Goal: Information Seeking & Learning: Compare options

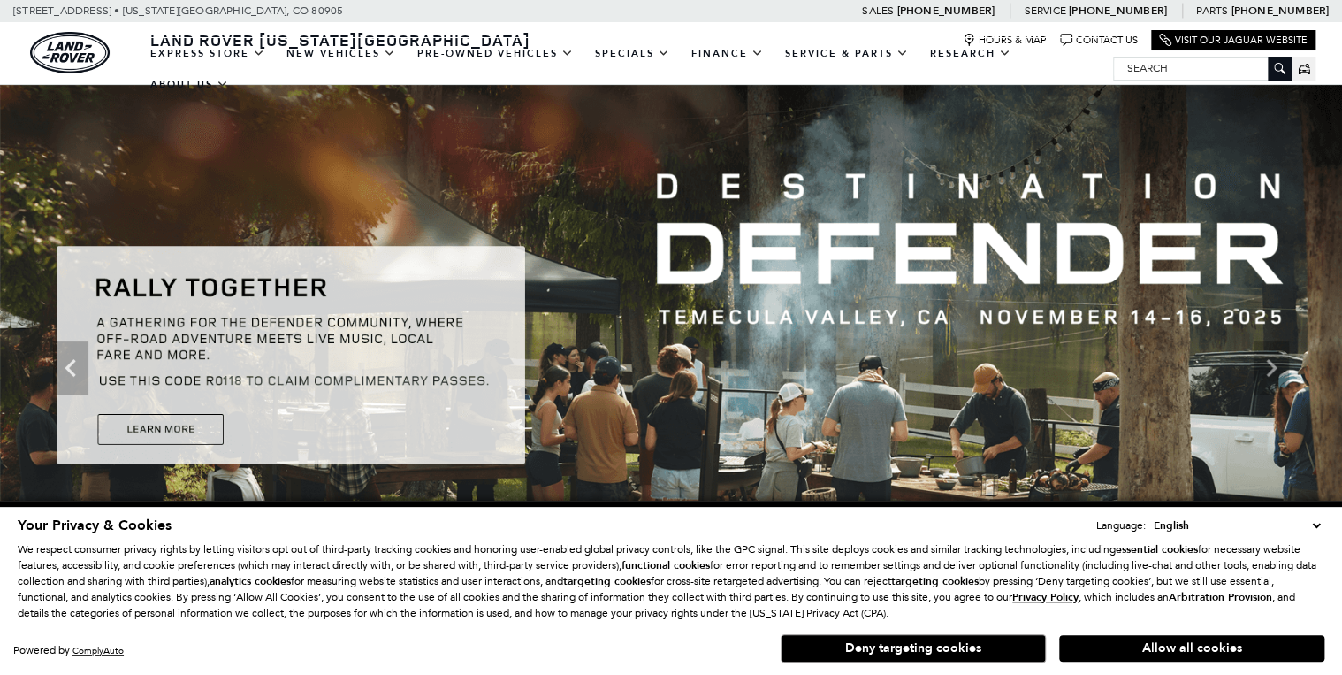
scroll to position [71, 0]
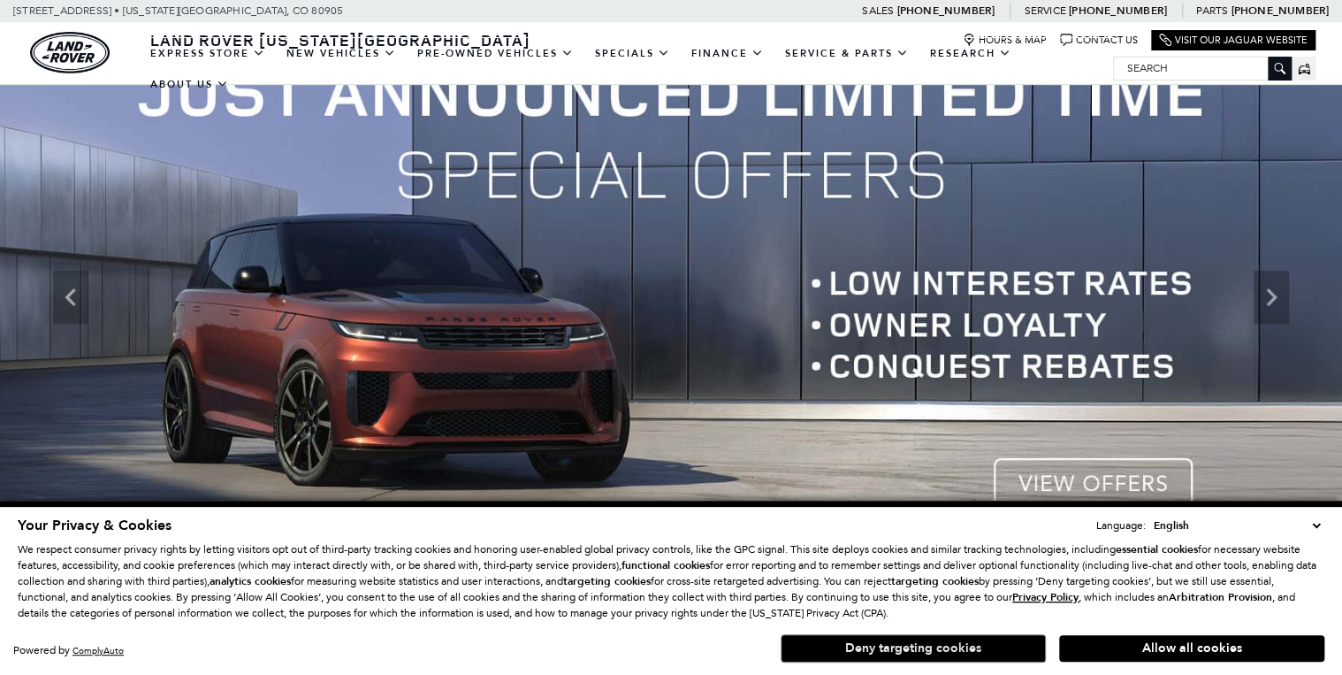
click at [938, 646] on button "Deny targeting cookies" at bounding box center [913, 648] width 265 height 28
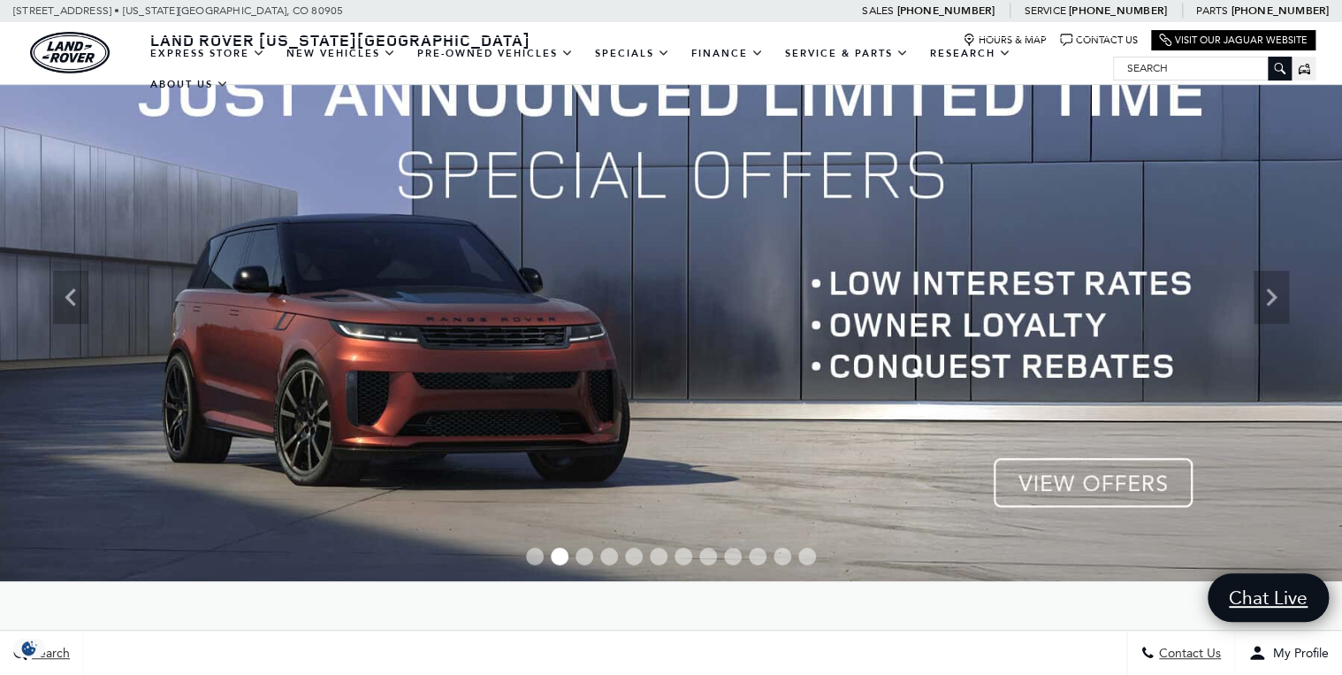
scroll to position [0, 0]
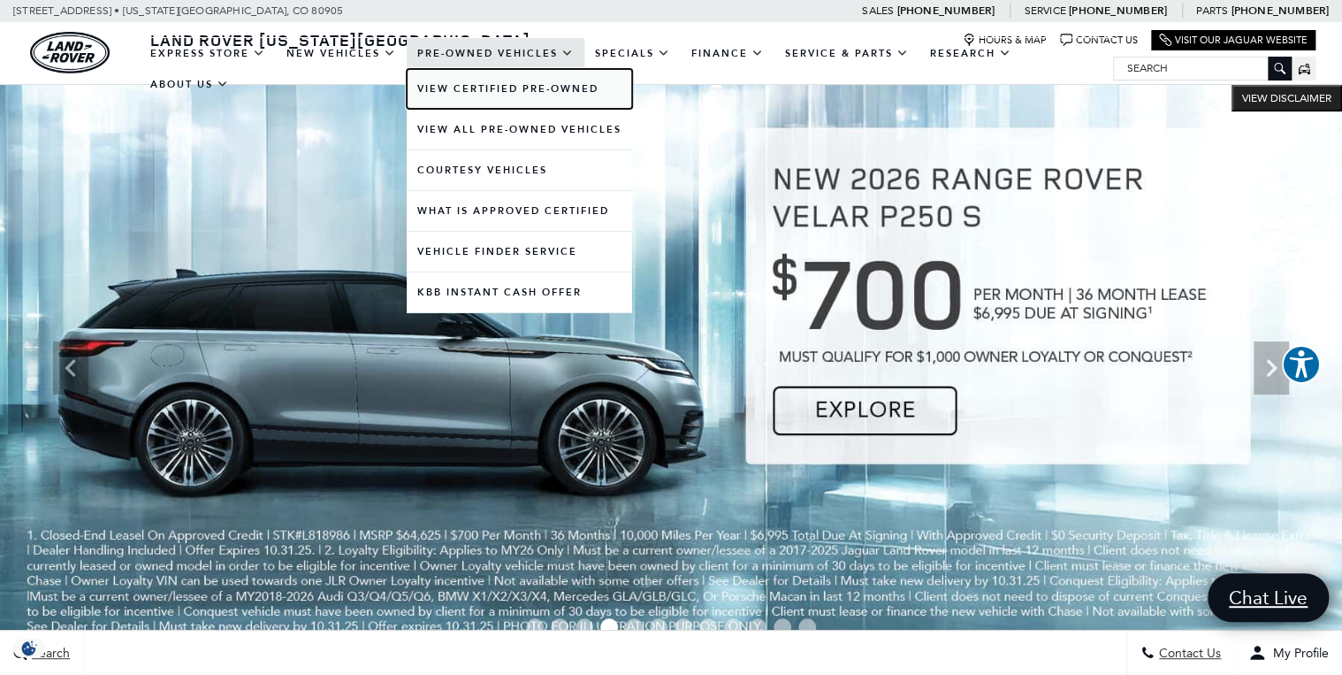
click at [548, 91] on link "View Certified Pre-Owned" at bounding box center [519, 89] width 225 height 40
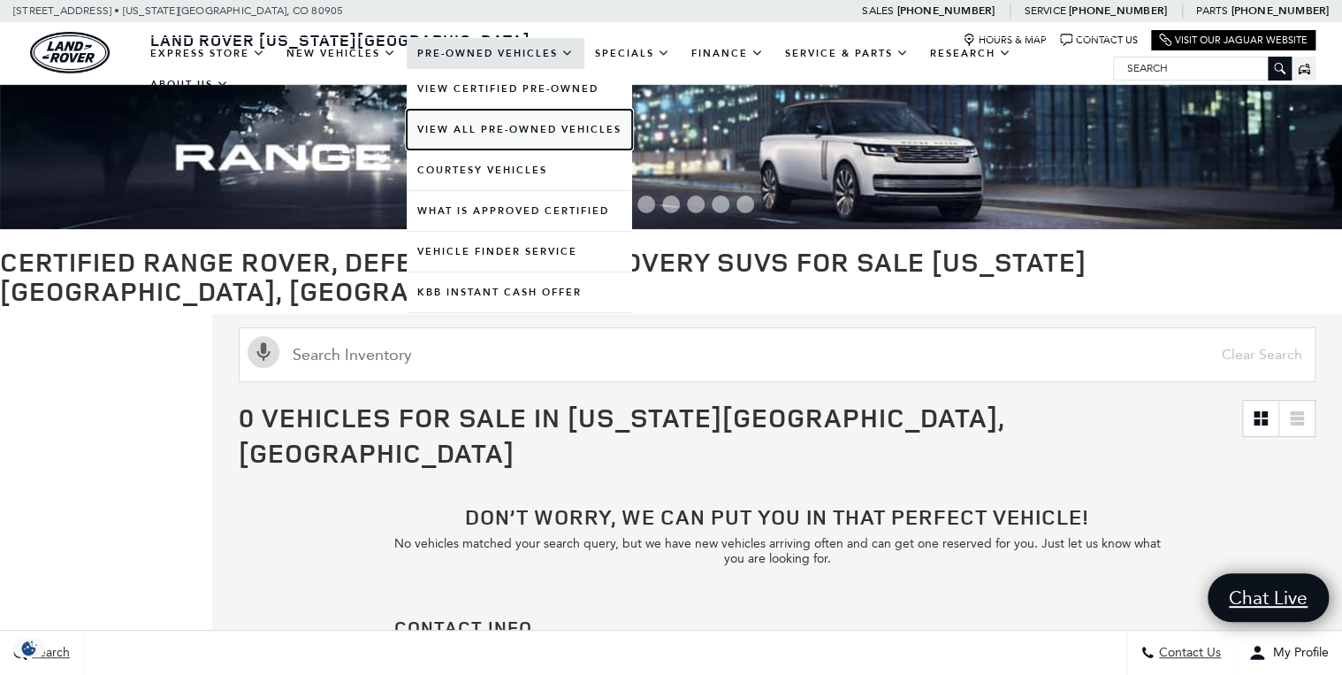
click at [478, 129] on link "View All Pre-Owned Vehicles" at bounding box center [519, 130] width 225 height 40
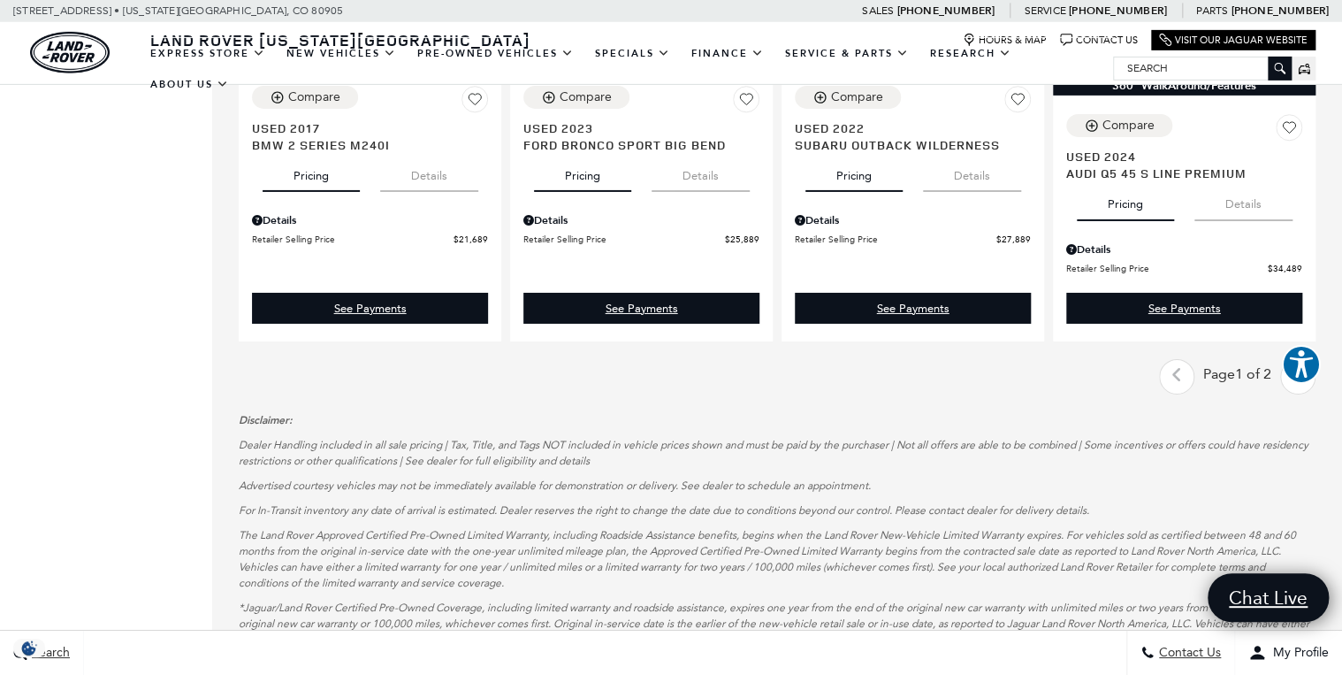
scroll to position [2971, 0]
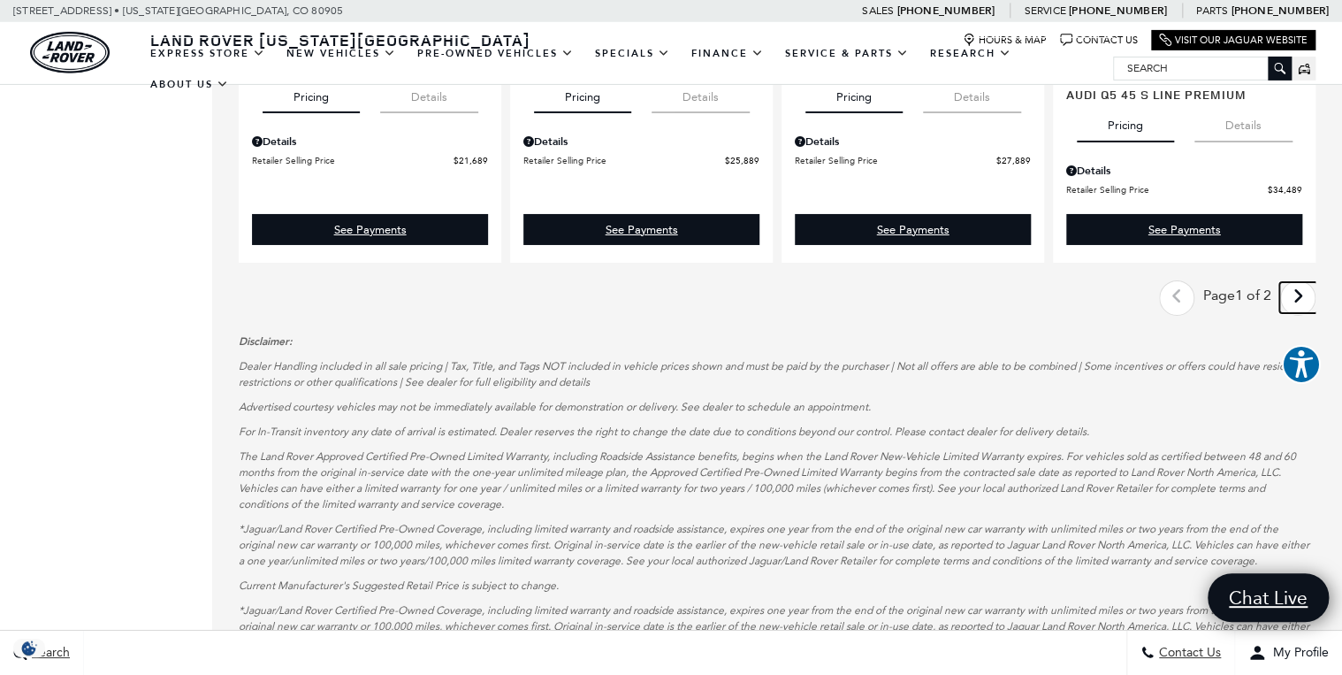
click at [1317, 282] on link "Next - Page" at bounding box center [1298, 297] width 38 height 31
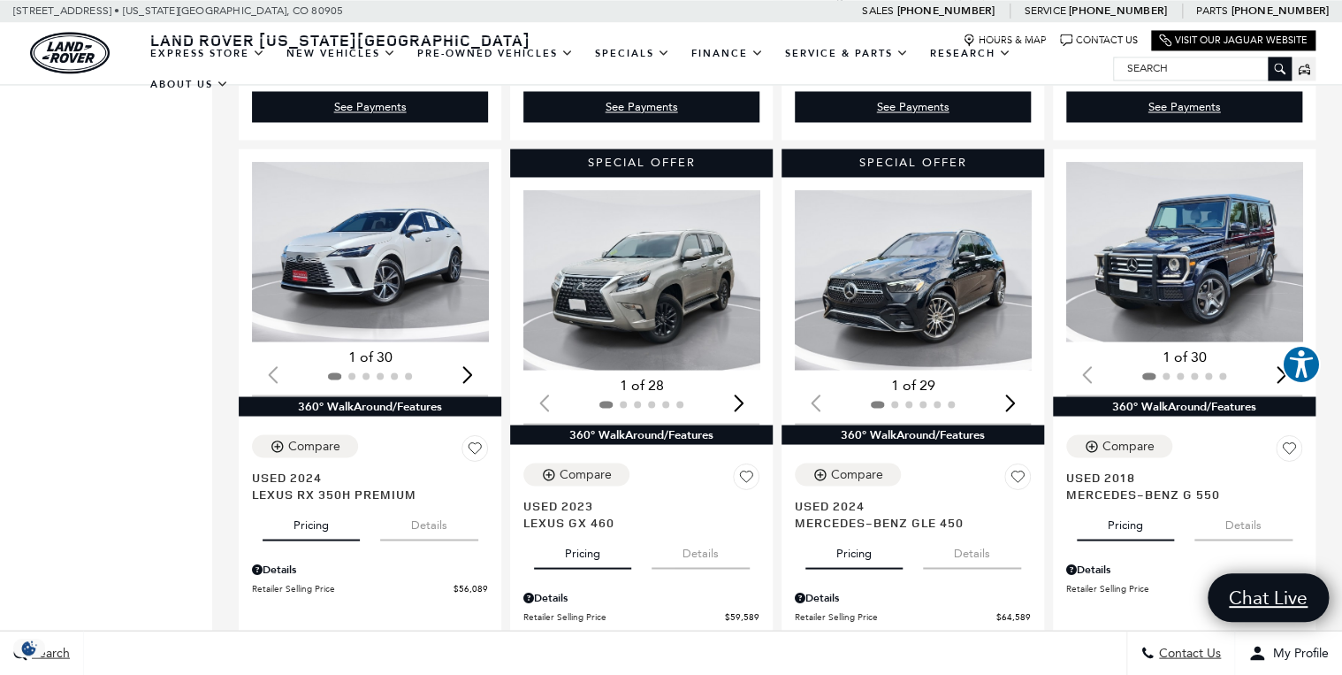
scroll to position [1415, 0]
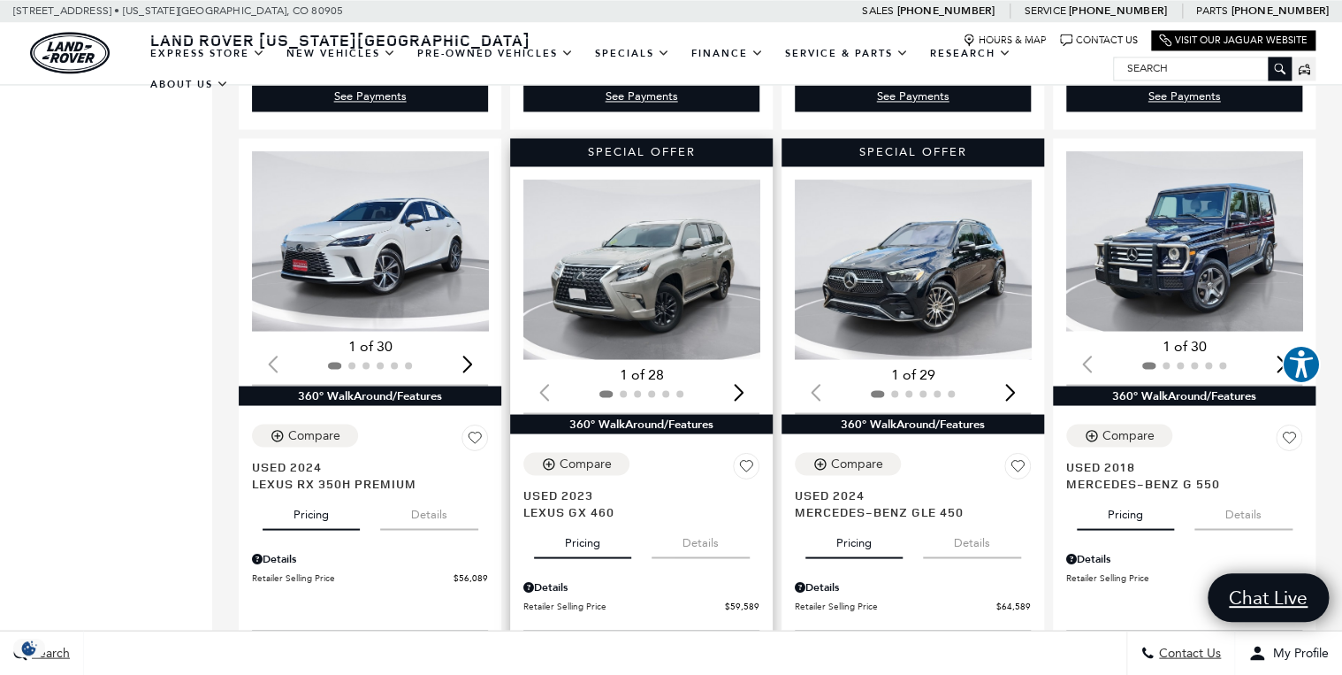
click at [622, 226] on img "1 / 2" at bounding box center [642, 268] width 239 height 179
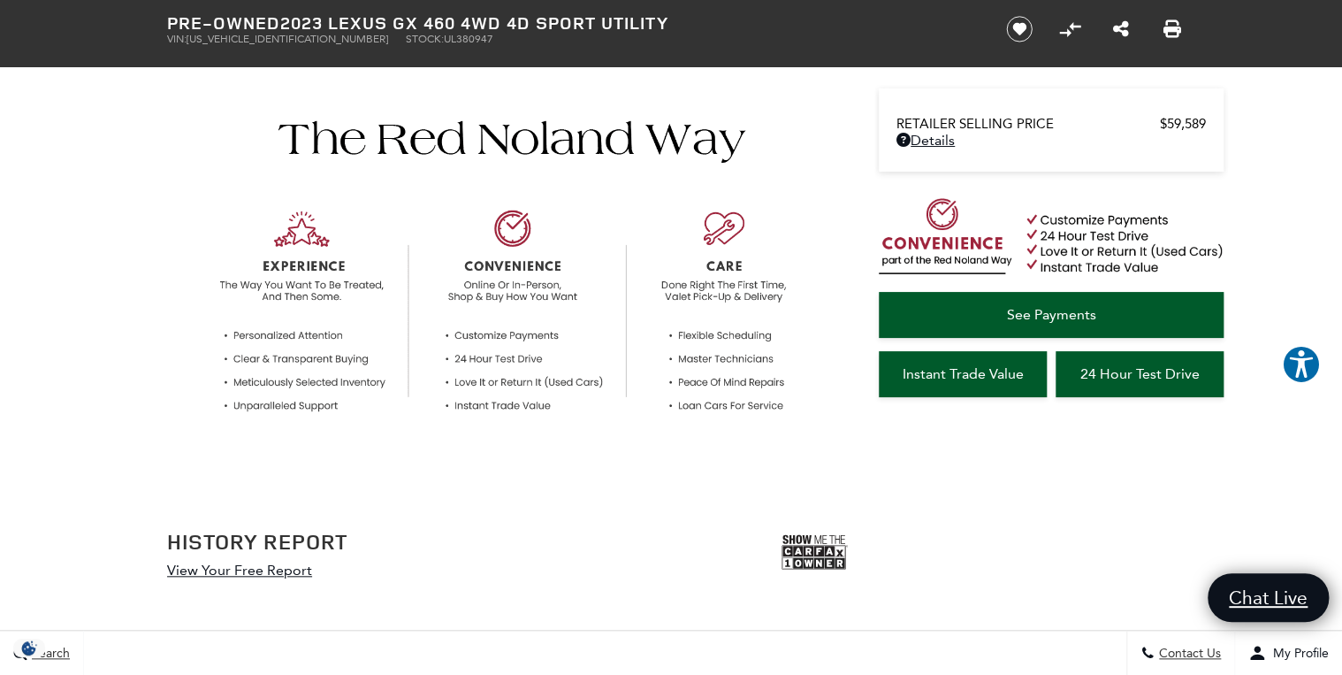
scroll to position [283, 0]
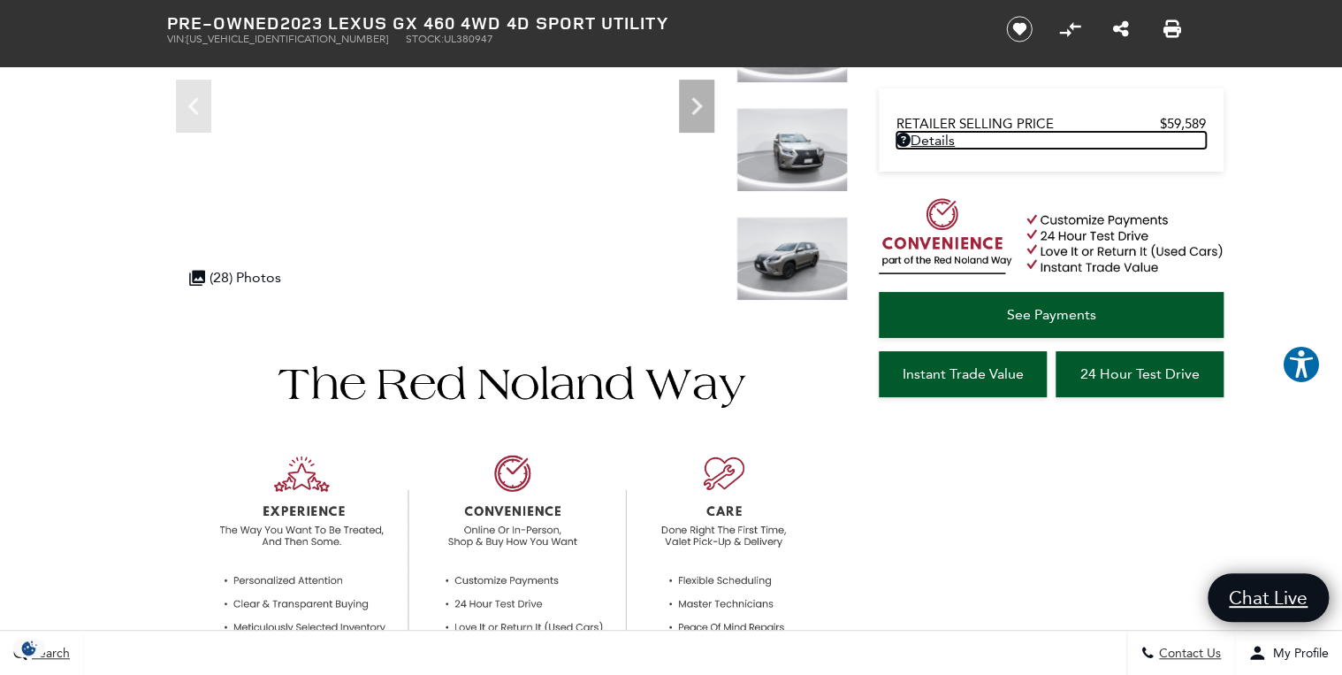
click at [927, 135] on link "Details - about pricing for: Pre-Owned 2023 Lexus GX 460 4WD 4D Sport Utility" at bounding box center [1050, 140] width 309 height 17
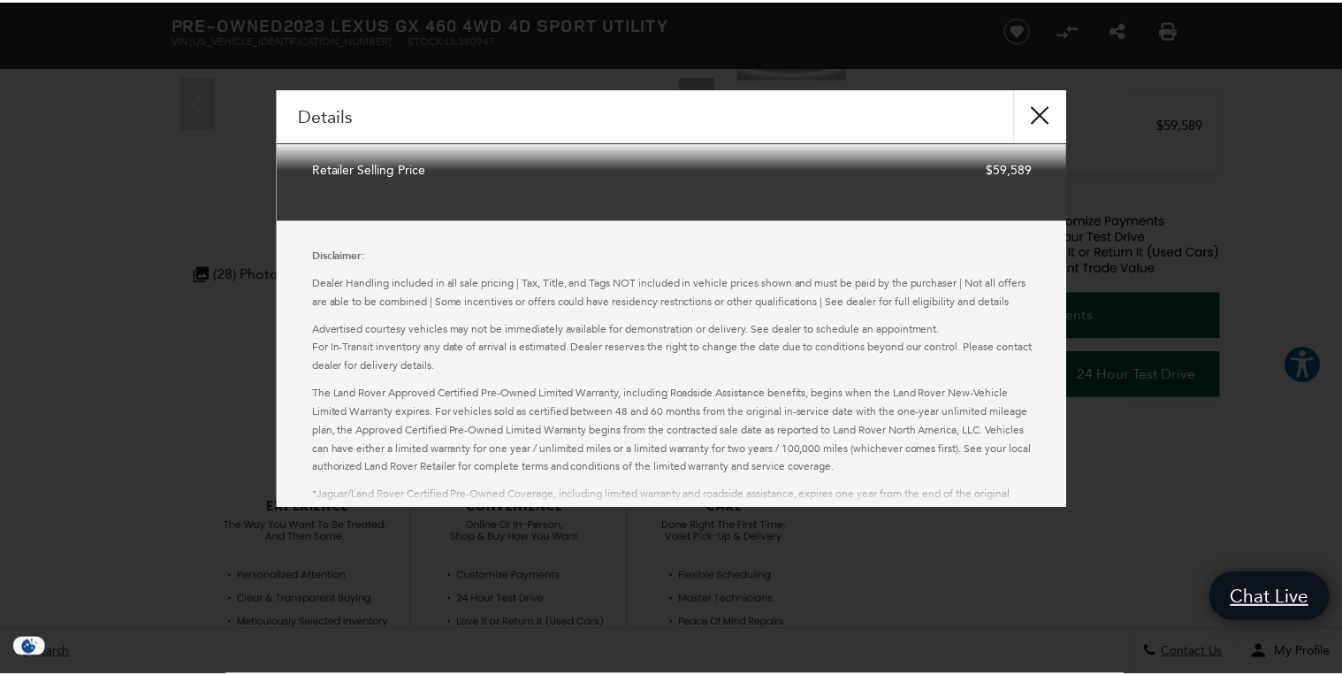
scroll to position [0, 0]
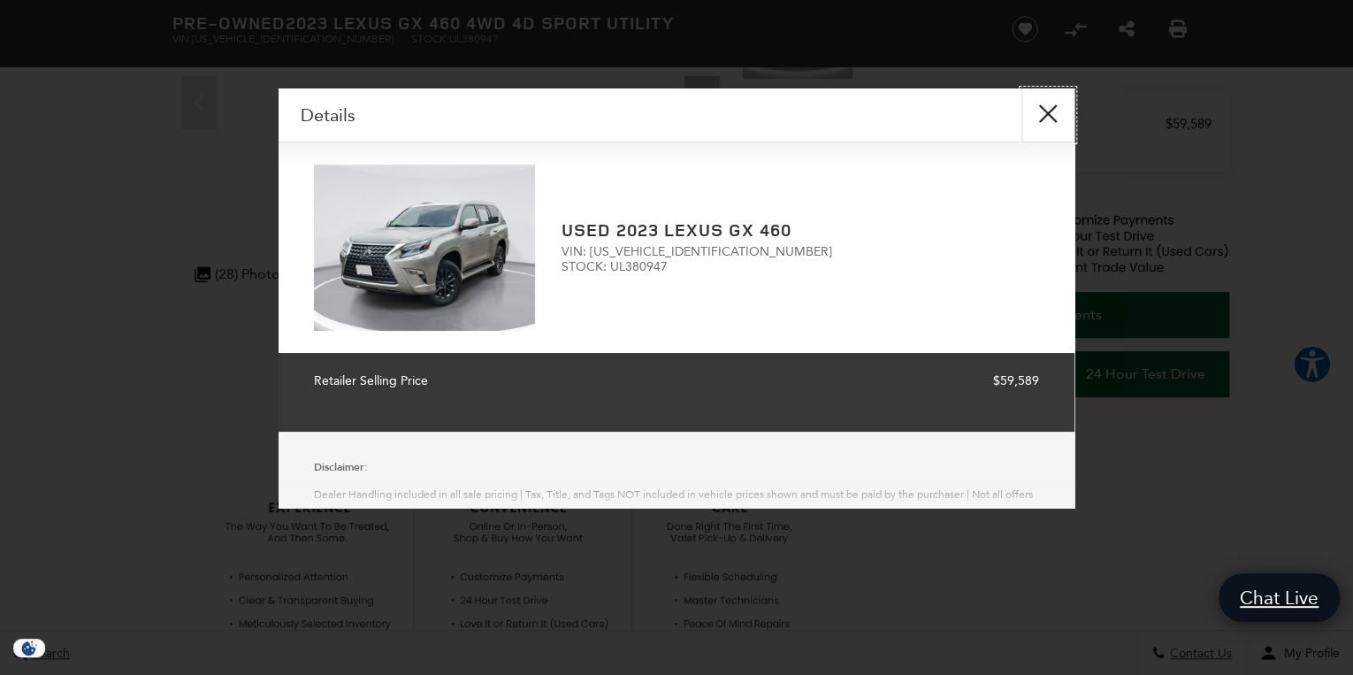
click at [1042, 108] on button "close" at bounding box center [1047, 114] width 53 height 53
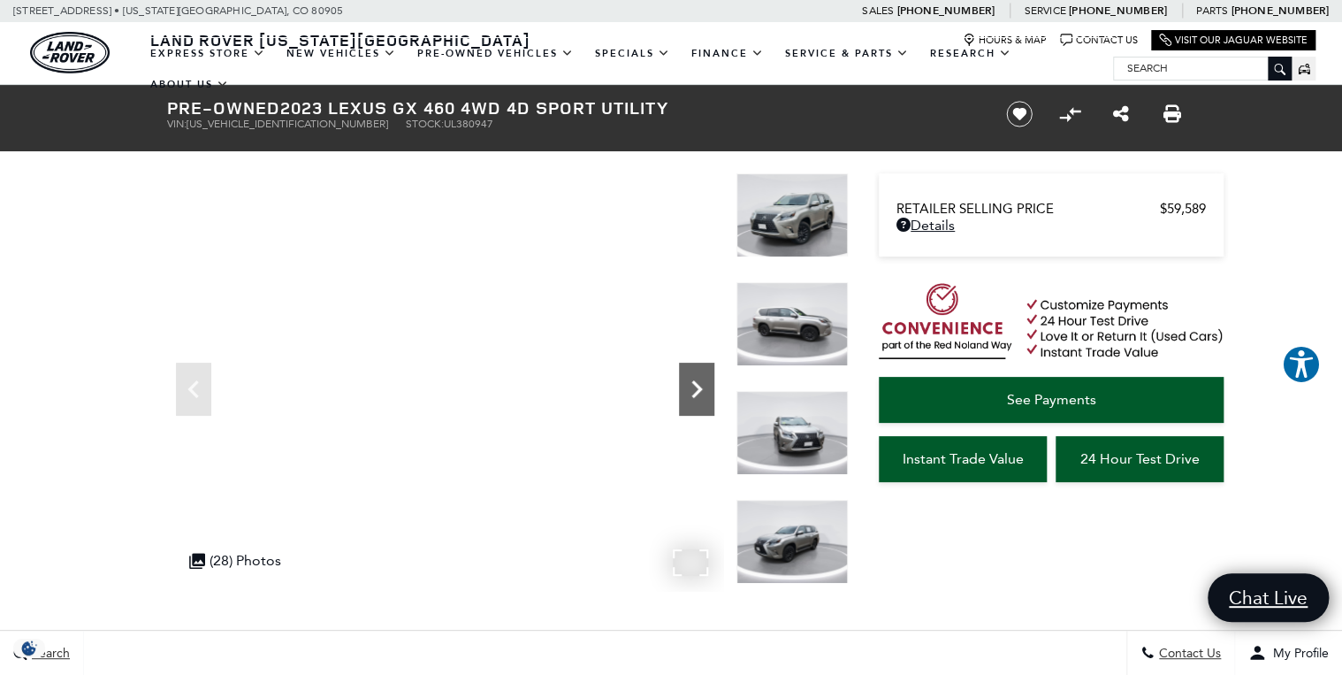
click at [701, 388] on icon "Next" at bounding box center [696, 389] width 11 height 18
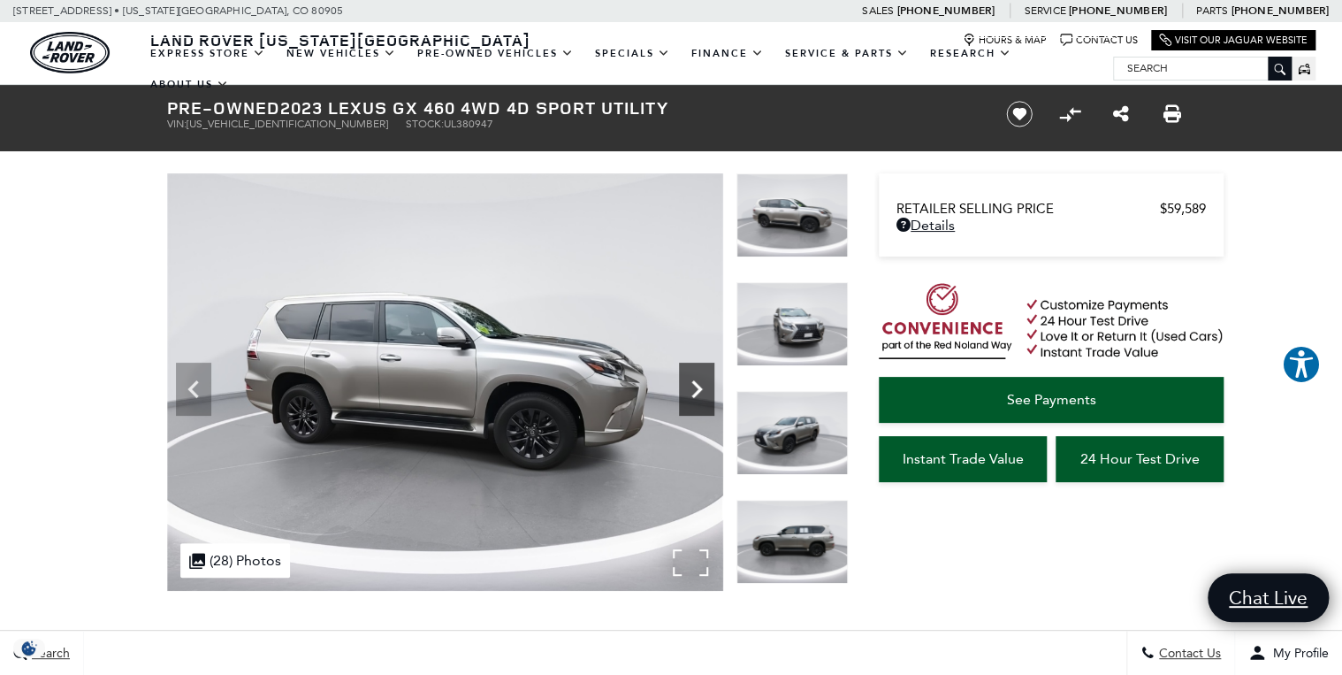
click at [701, 388] on icon "Next" at bounding box center [696, 389] width 11 height 18
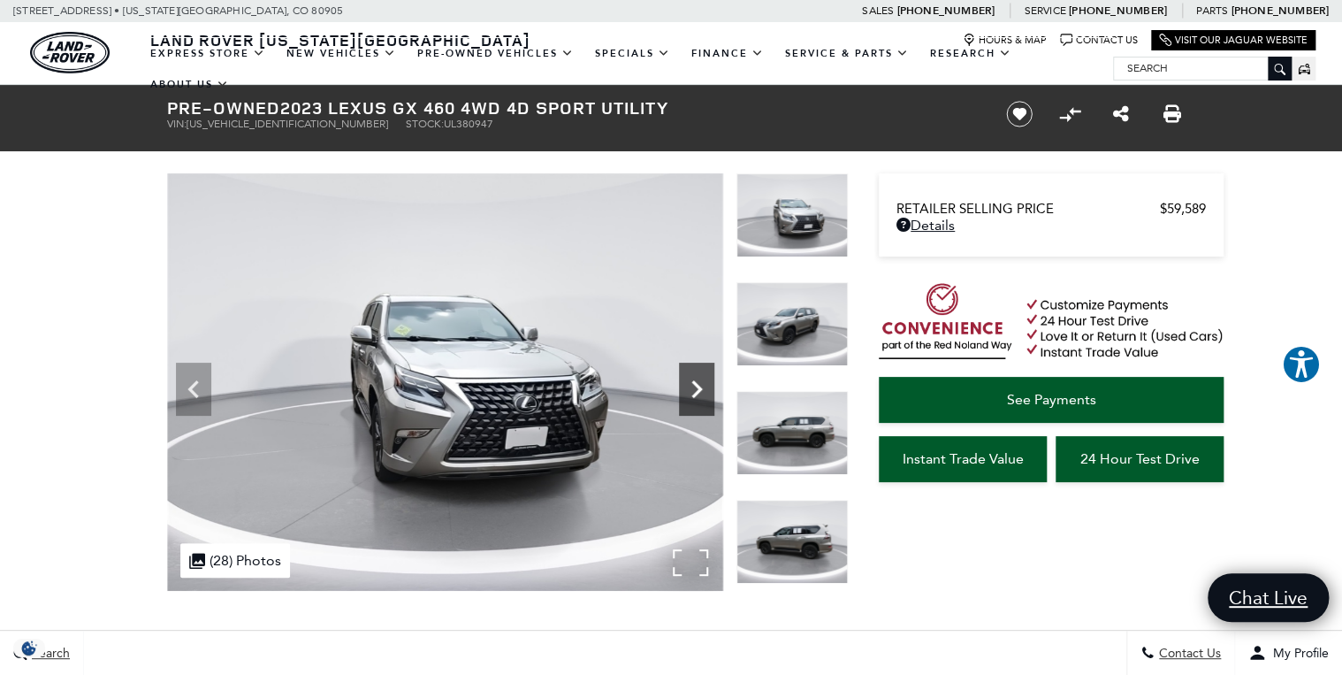
click at [702, 388] on icon "Next" at bounding box center [696, 388] width 35 height 35
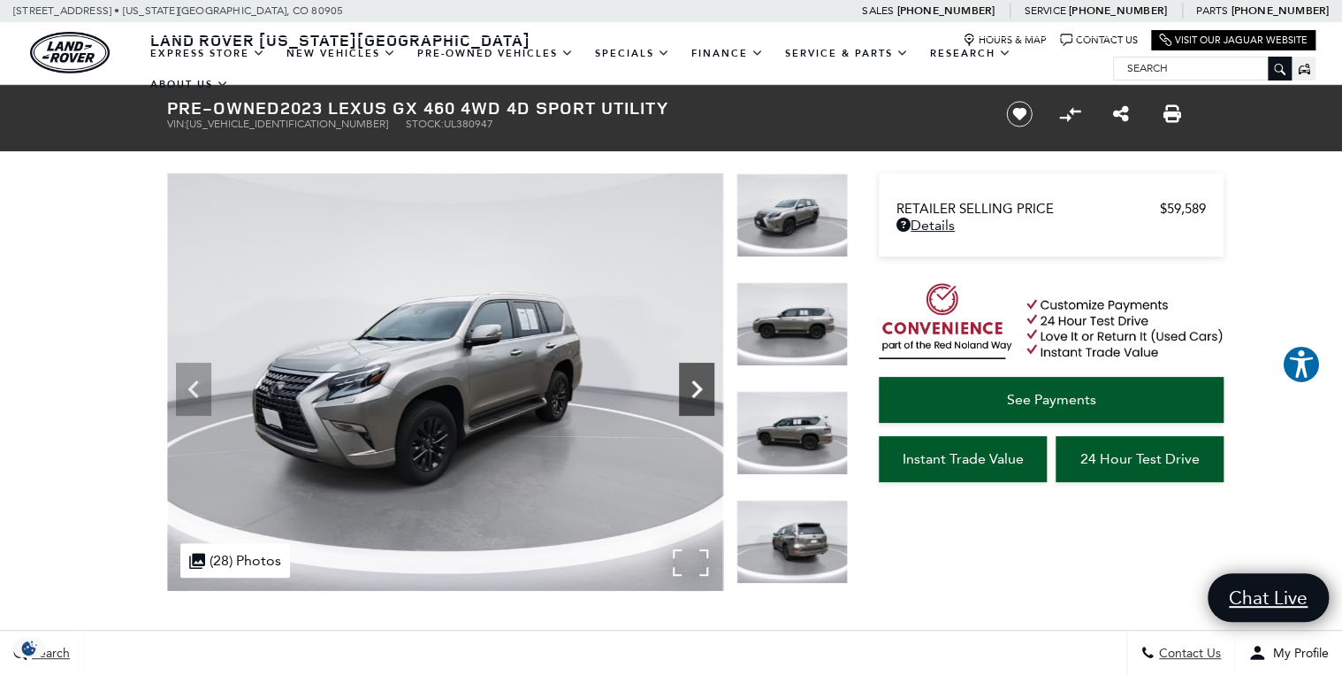
click at [702, 388] on icon "Next" at bounding box center [696, 388] width 35 height 35
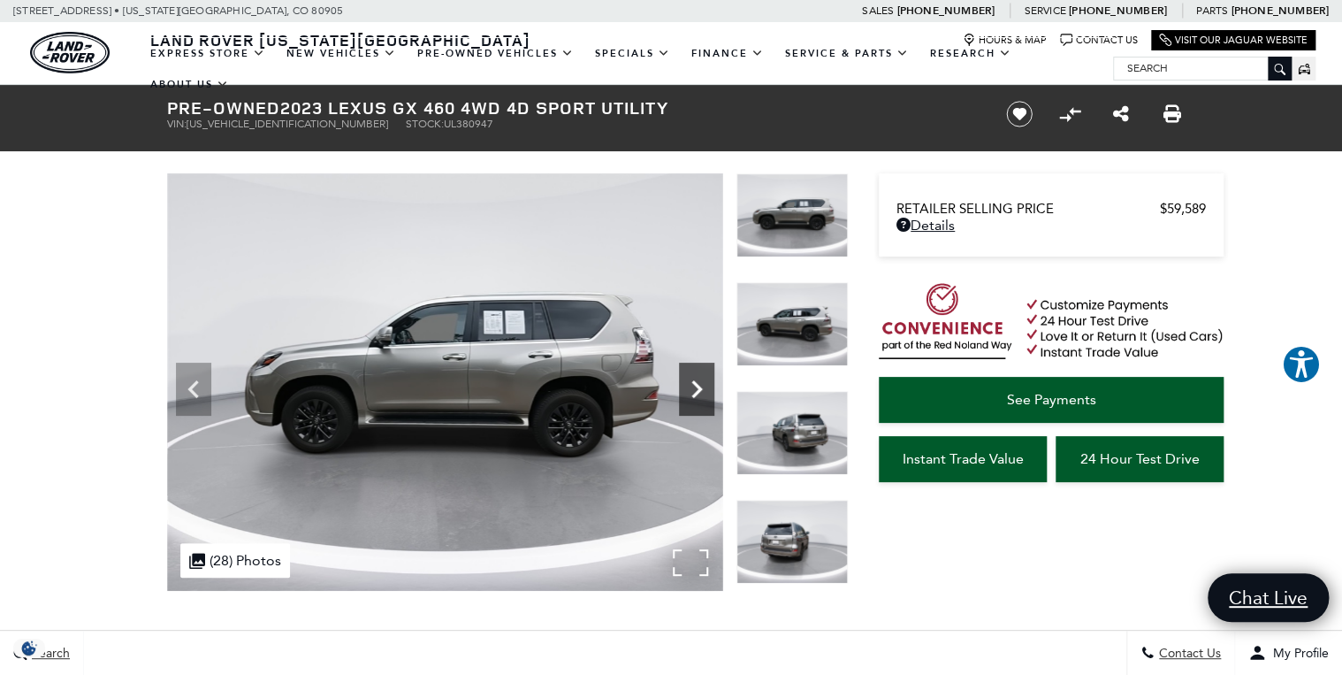
click at [702, 388] on icon "Next" at bounding box center [696, 388] width 35 height 35
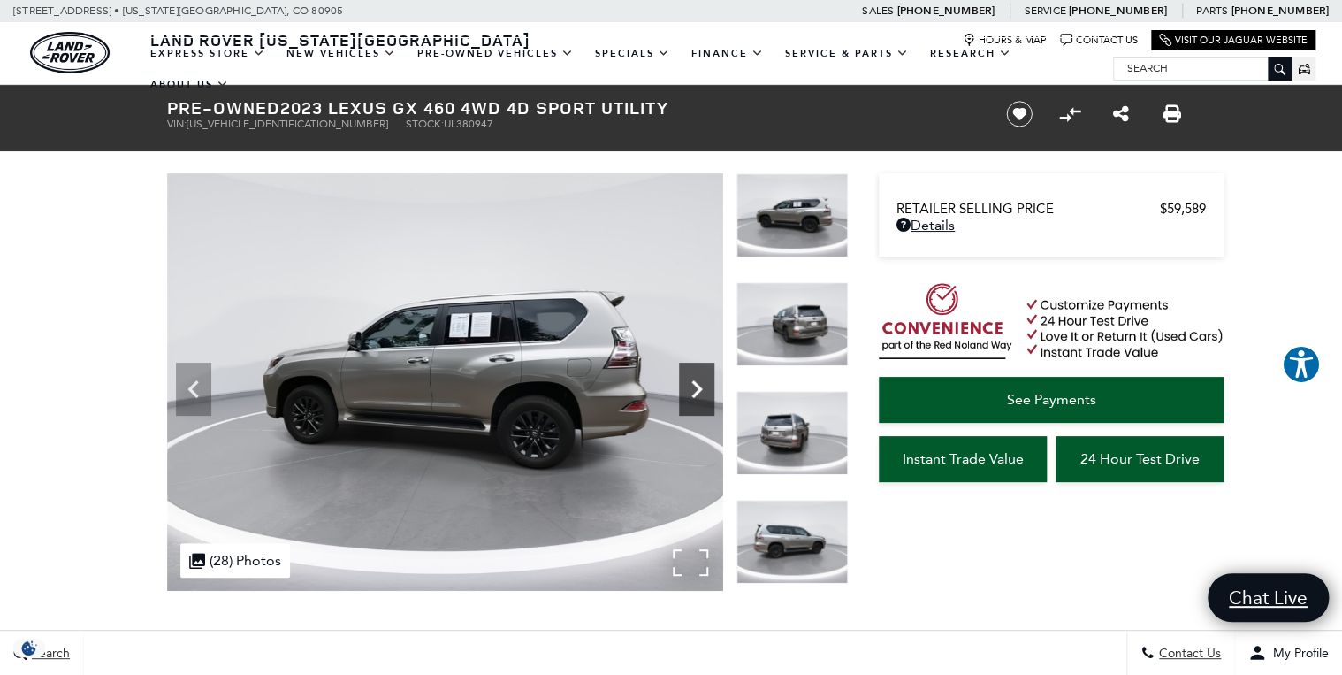
click at [702, 388] on icon "Next" at bounding box center [696, 388] width 35 height 35
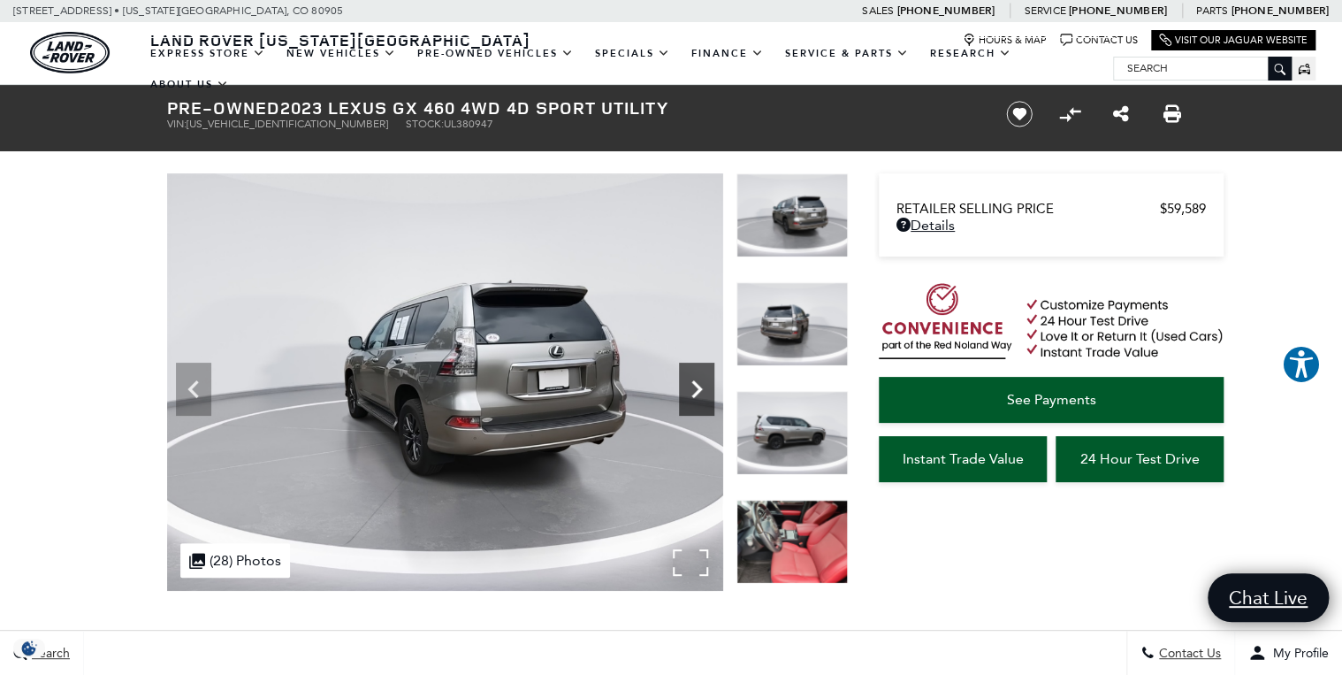
click at [702, 388] on icon "Next" at bounding box center [696, 388] width 35 height 35
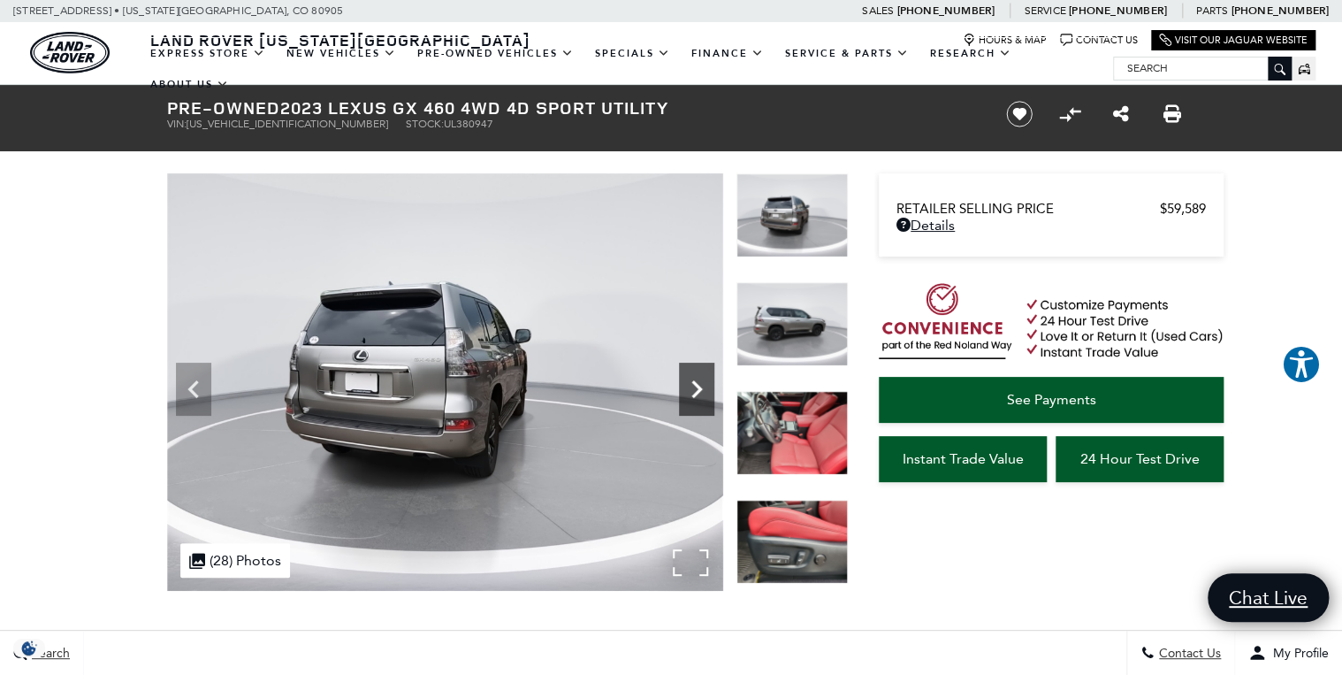
click at [702, 388] on icon "Next" at bounding box center [696, 388] width 35 height 35
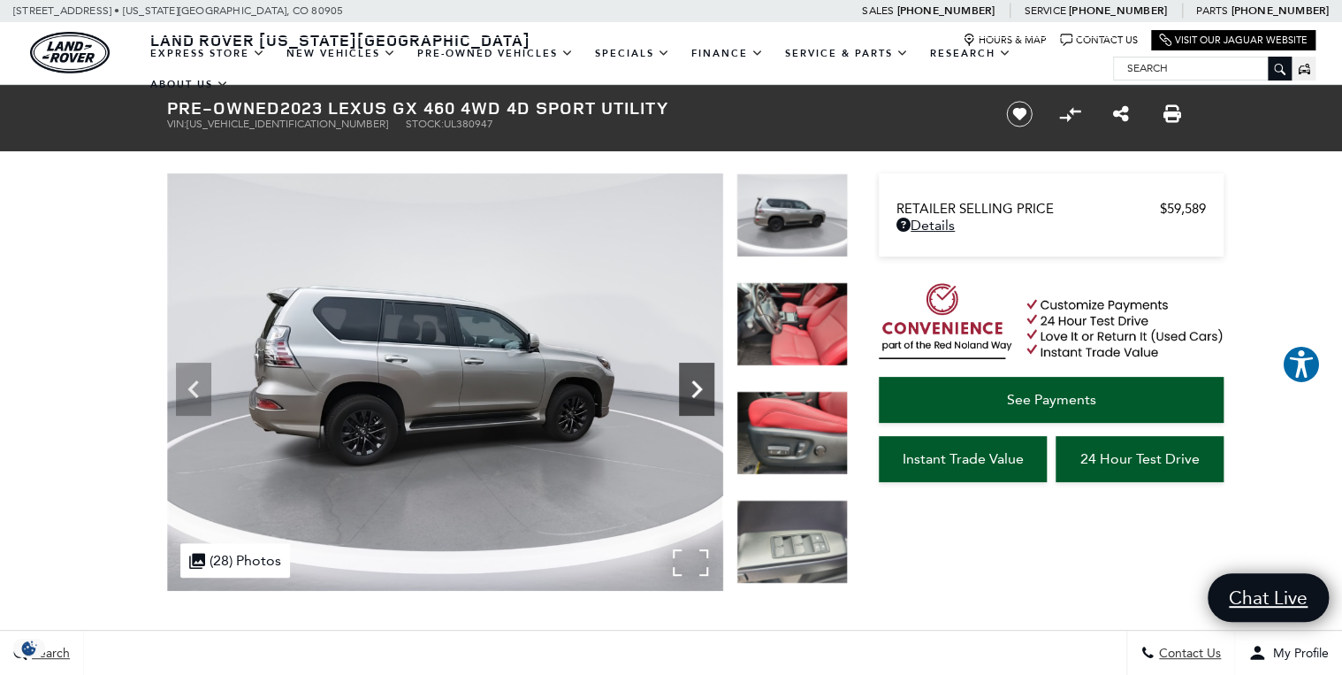
click at [690, 380] on icon "Next" at bounding box center [696, 388] width 35 height 35
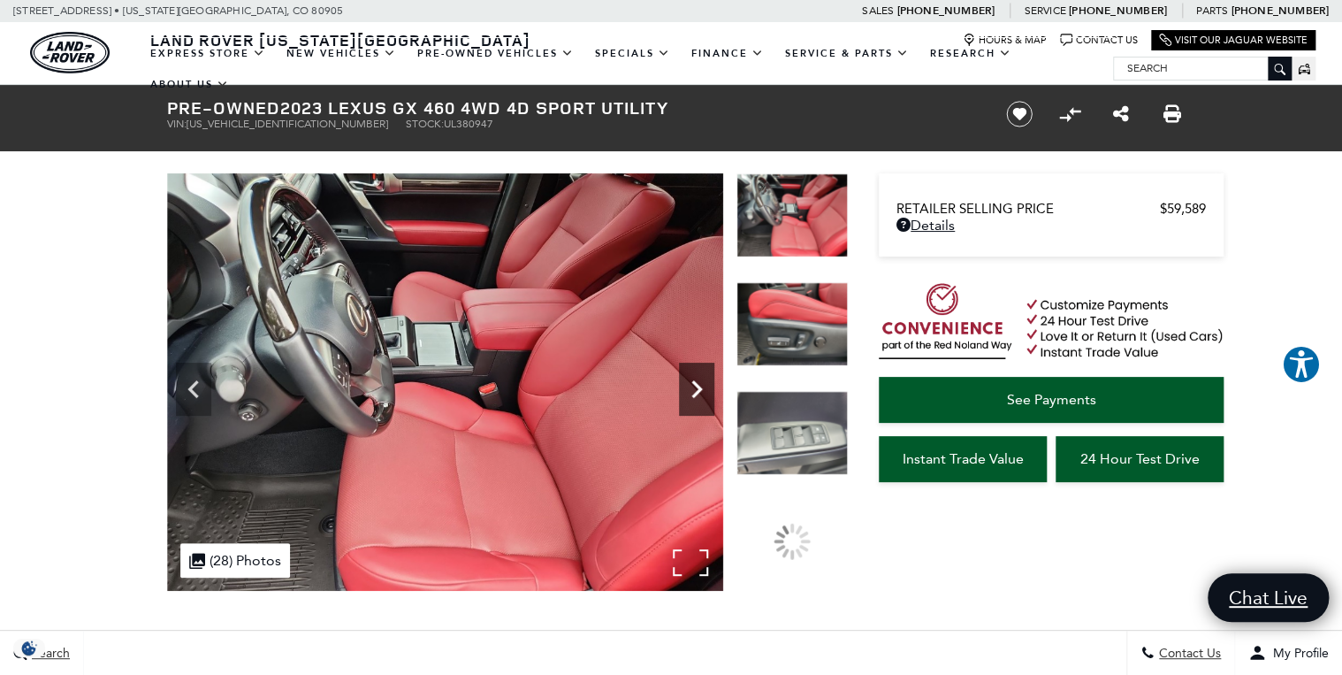
click at [690, 380] on icon "Next" at bounding box center [696, 388] width 35 height 35
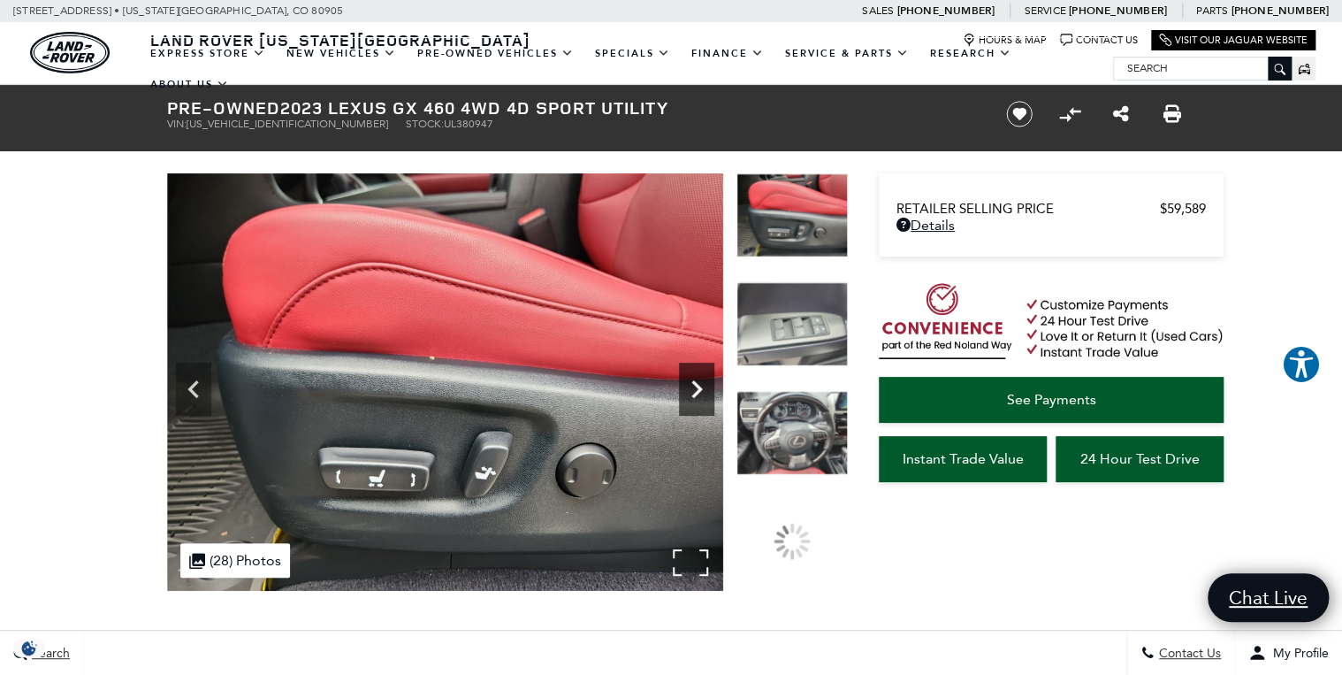
click at [690, 380] on icon "Next" at bounding box center [696, 388] width 35 height 35
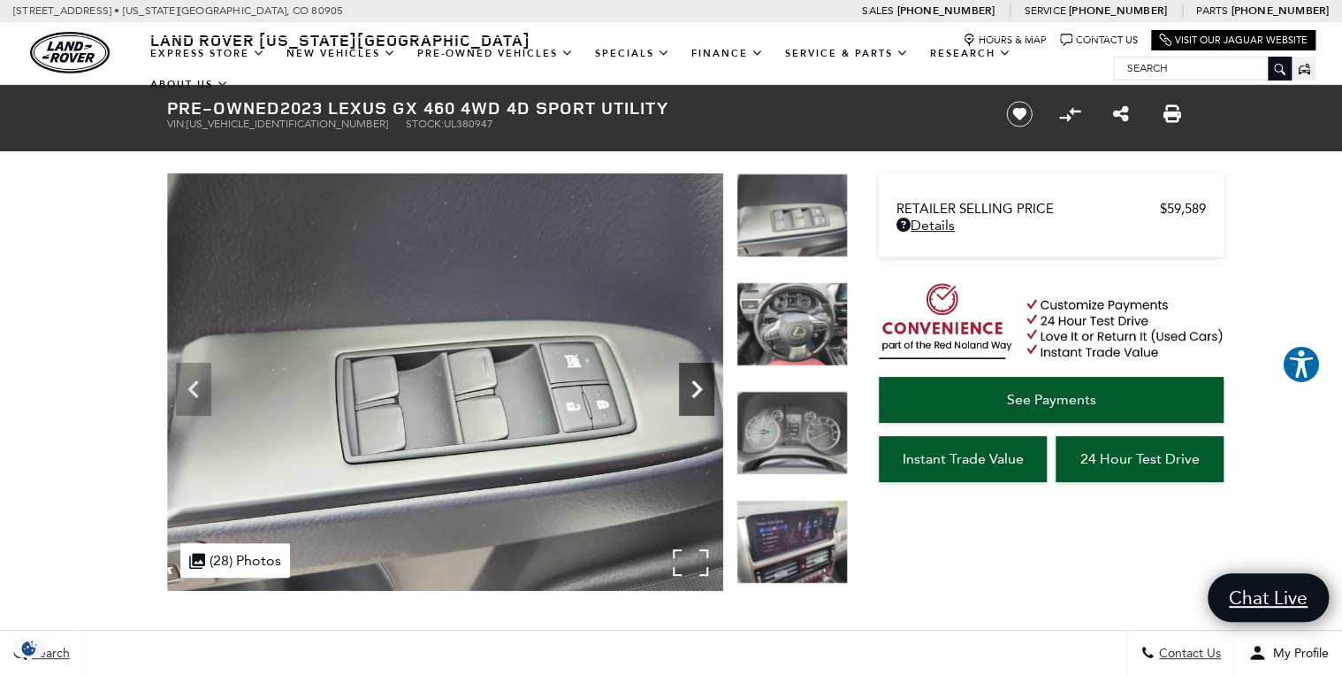
click at [690, 385] on icon "Next" at bounding box center [696, 388] width 35 height 35
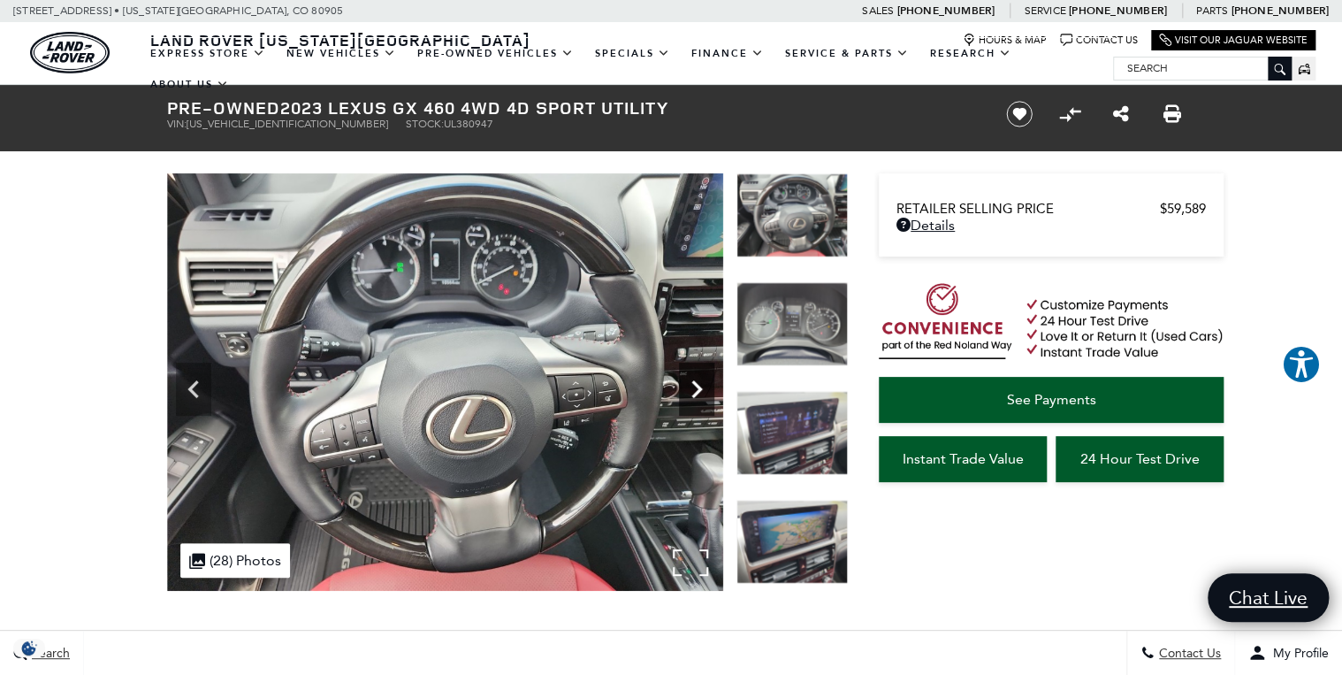
click at [690, 385] on icon "Next" at bounding box center [696, 388] width 35 height 35
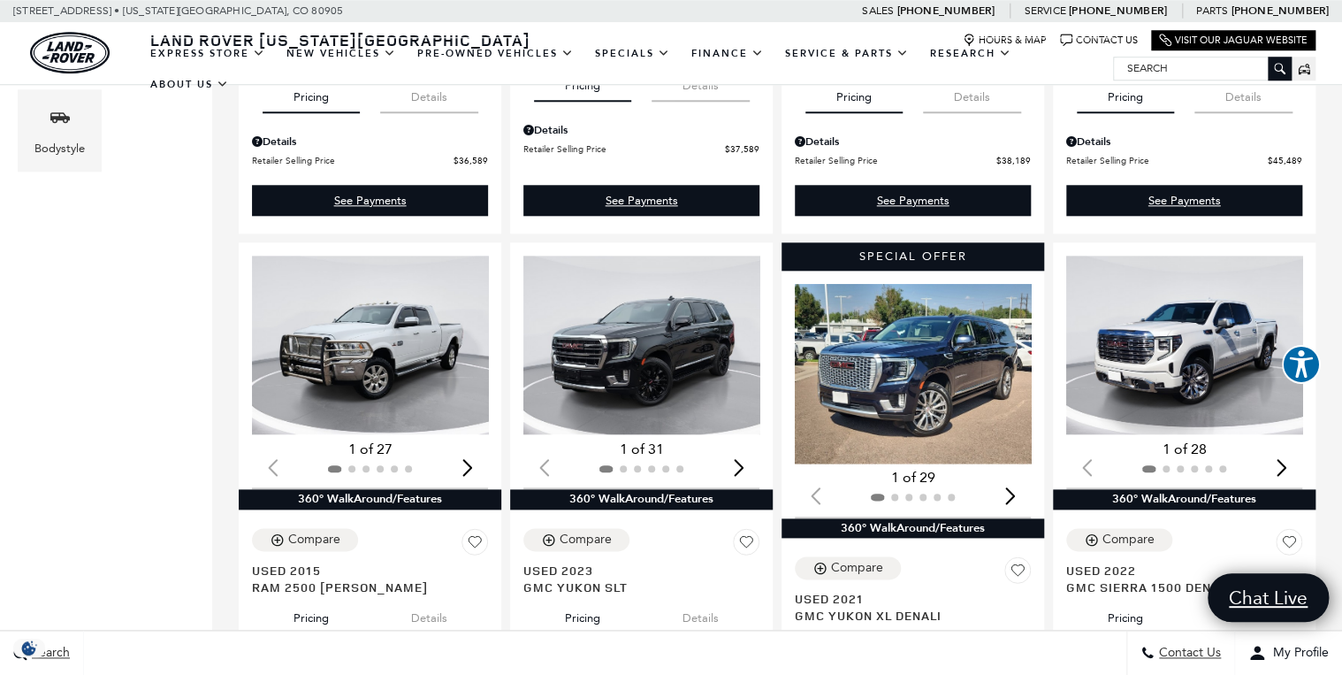
scroll to position [637, 0]
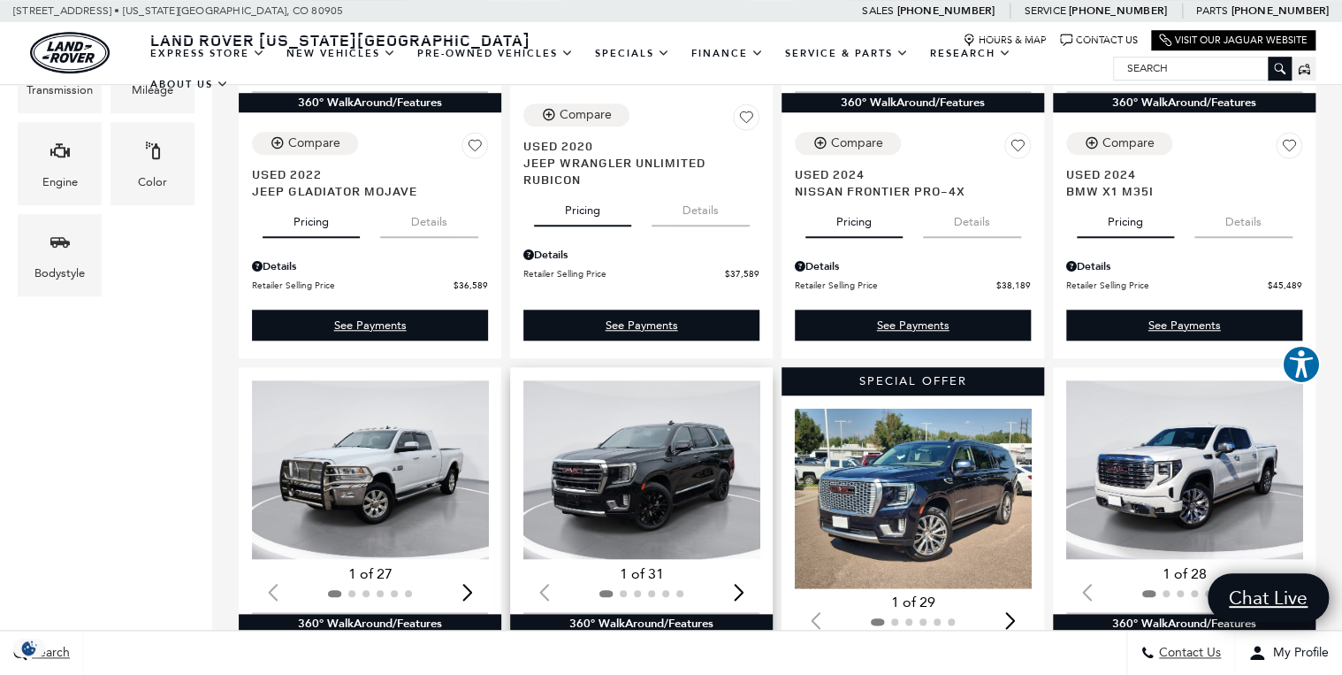
click at [682, 400] on img "1 / 2" at bounding box center [642, 469] width 239 height 179
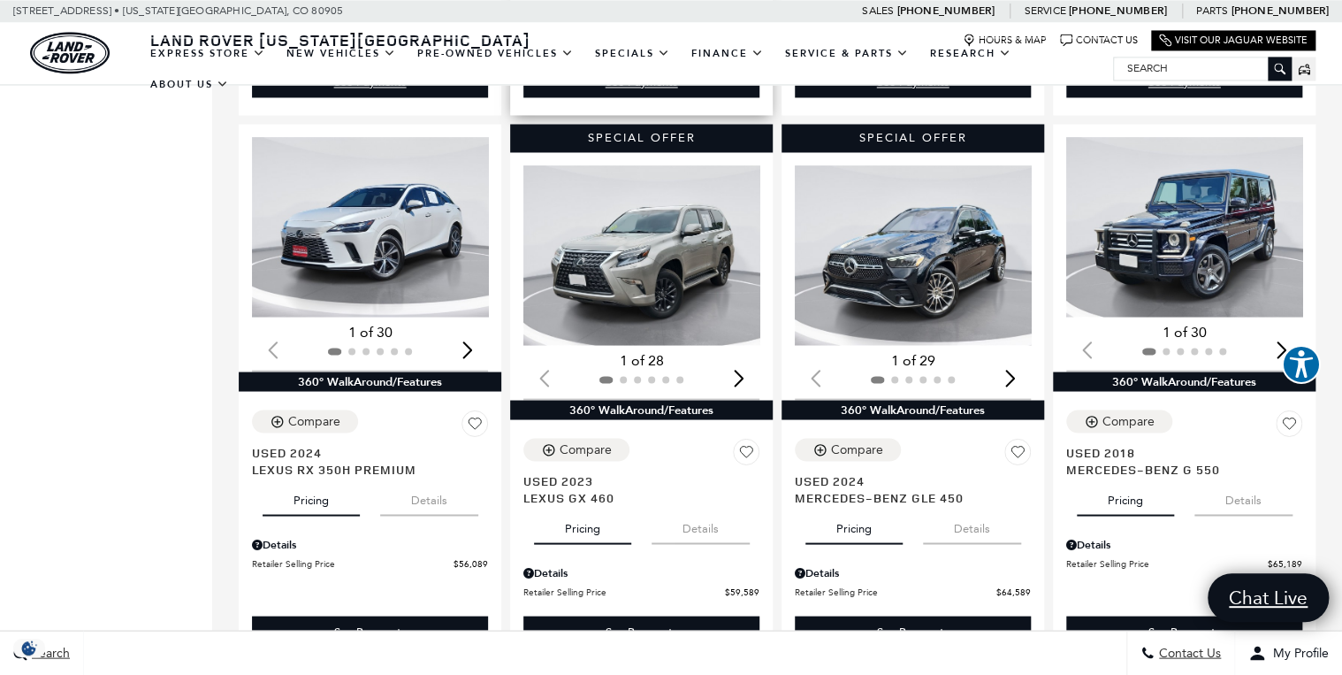
scroll to position [1415, 0]
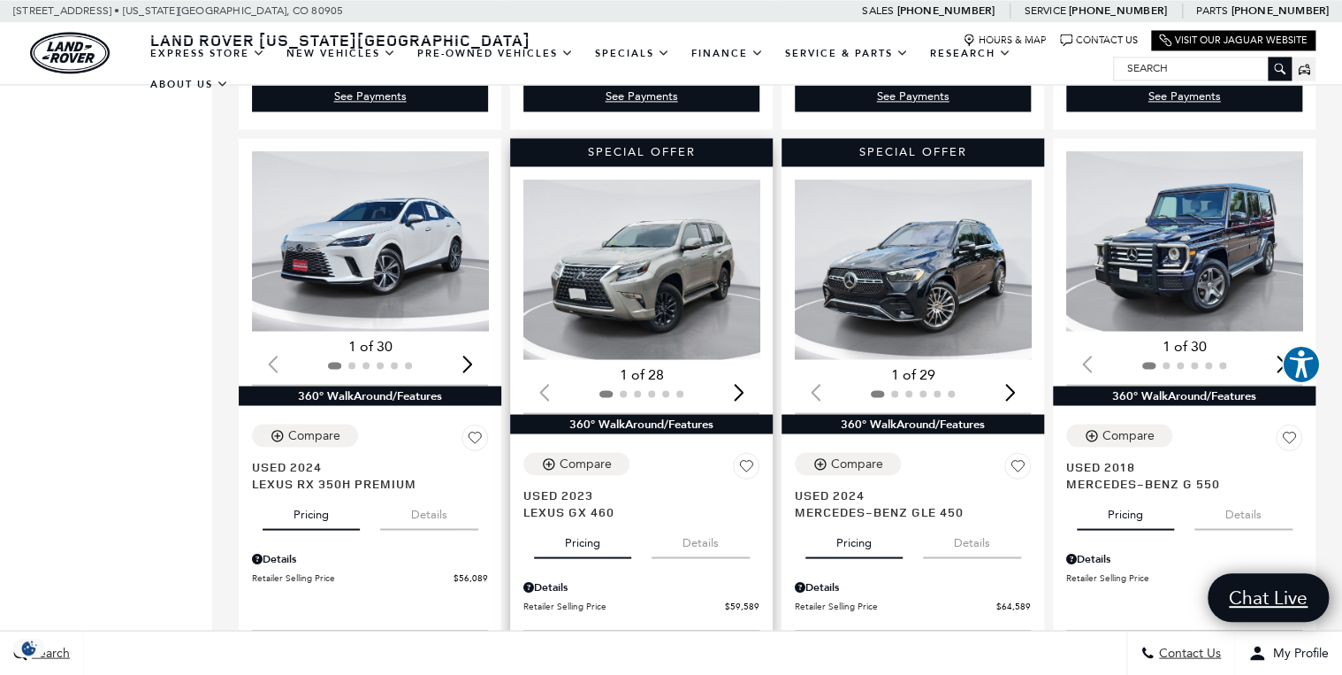
click at [689, 250] on img "1 / 2" at bounding box center [642, 268] width 239 height 179
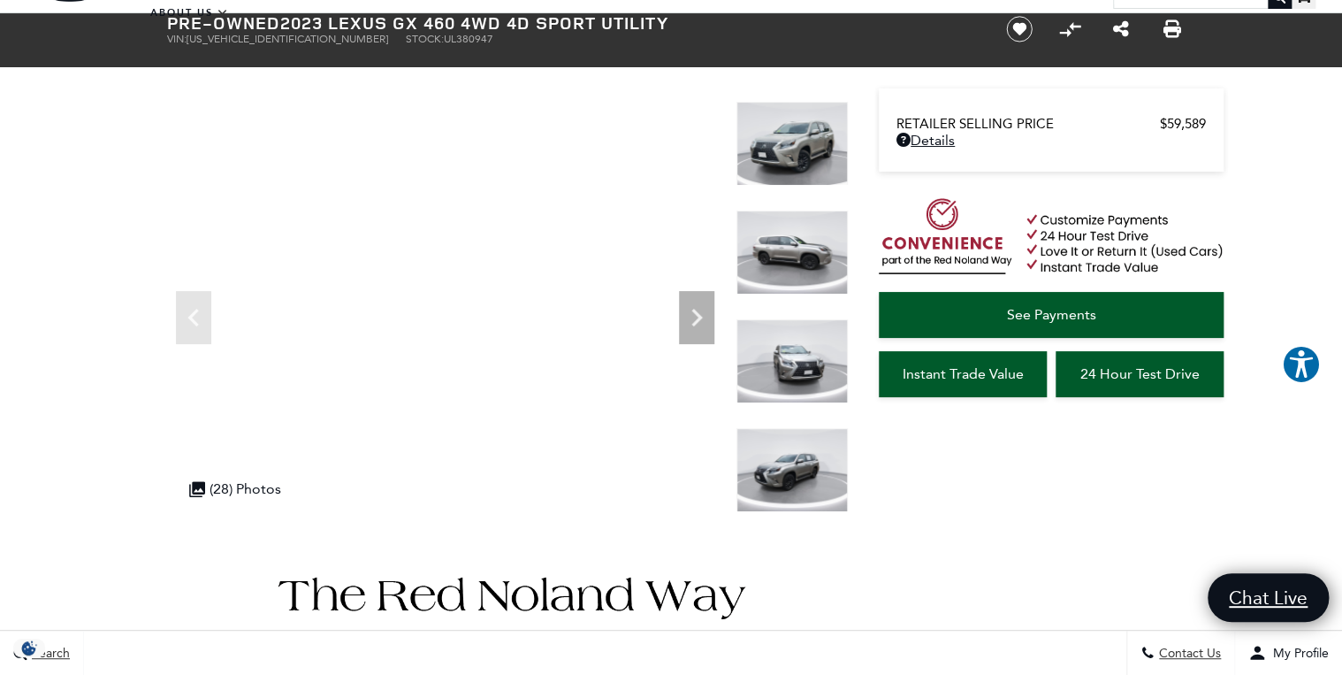
scroll to position [71, 0]
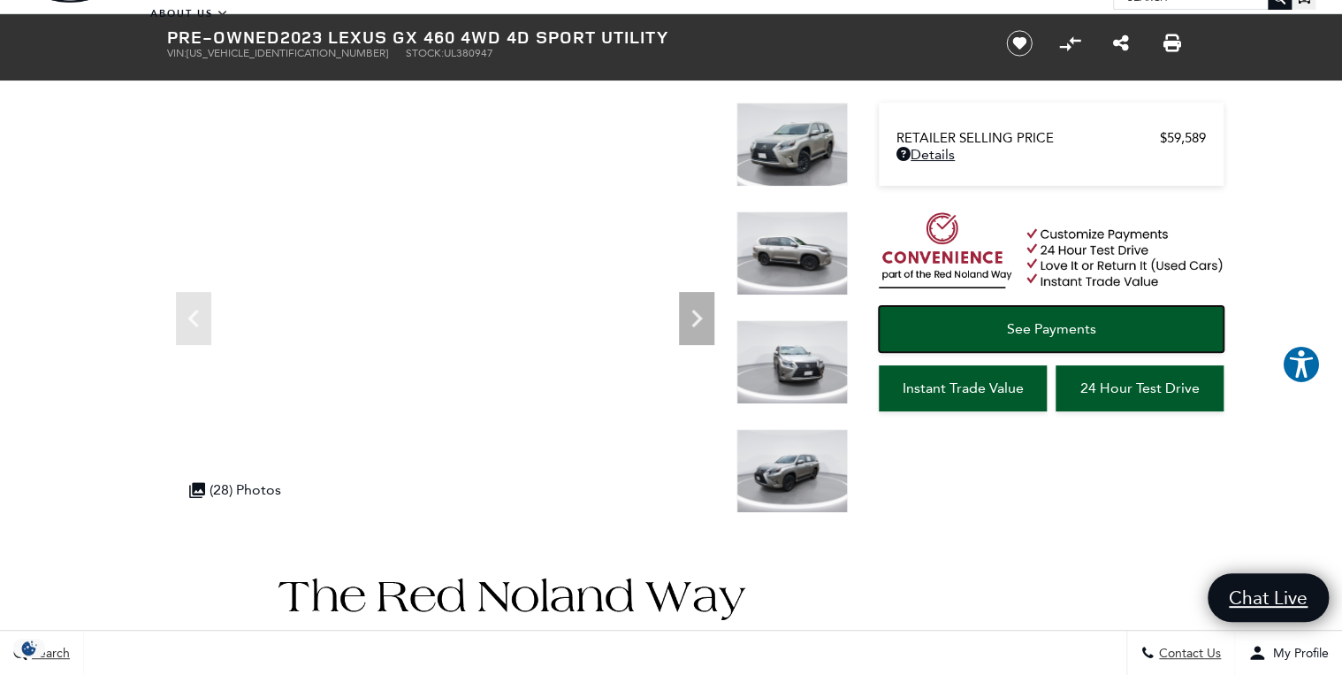
click at [997, 322] on link "See Payments" at bounding box center [1051, 329] width 345 height 46
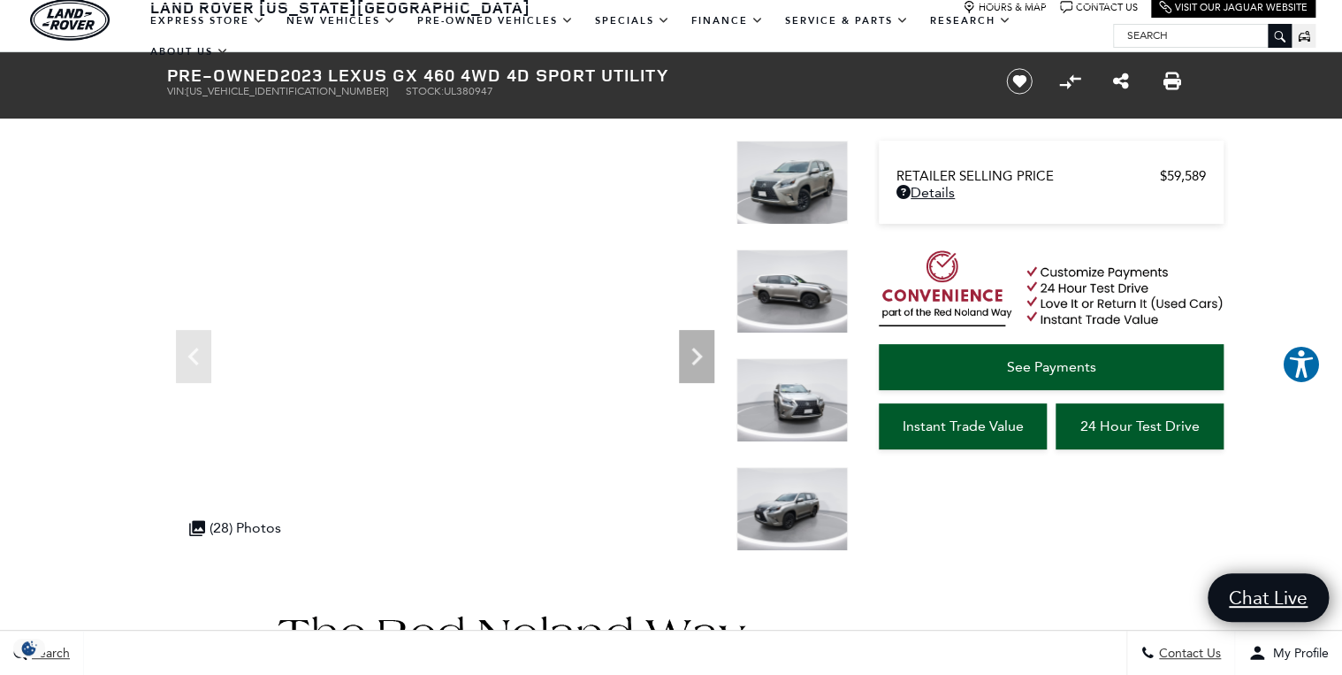
scroll to position [0, 0]
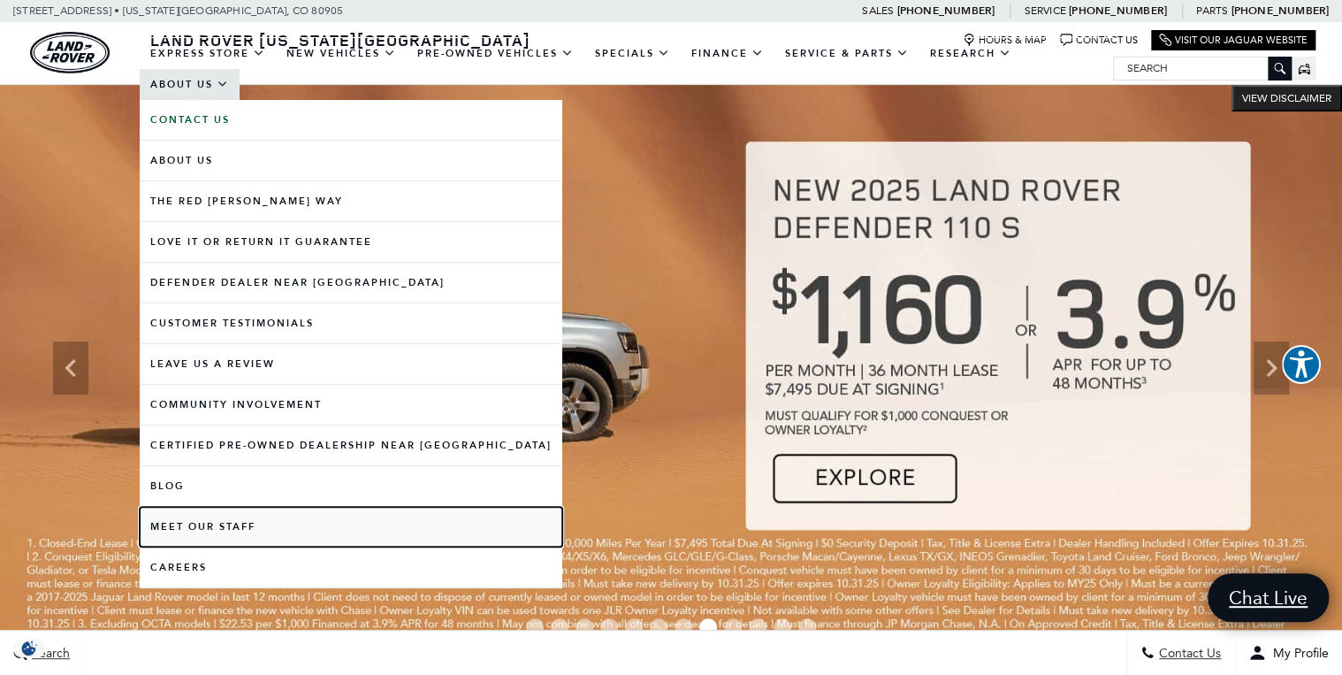
click at [205, 527] on link "Meet Our Staff" at bounding box center [351, 527] width 423 height 40
